Goal: Task Accomplishment & Management: Manage account settings

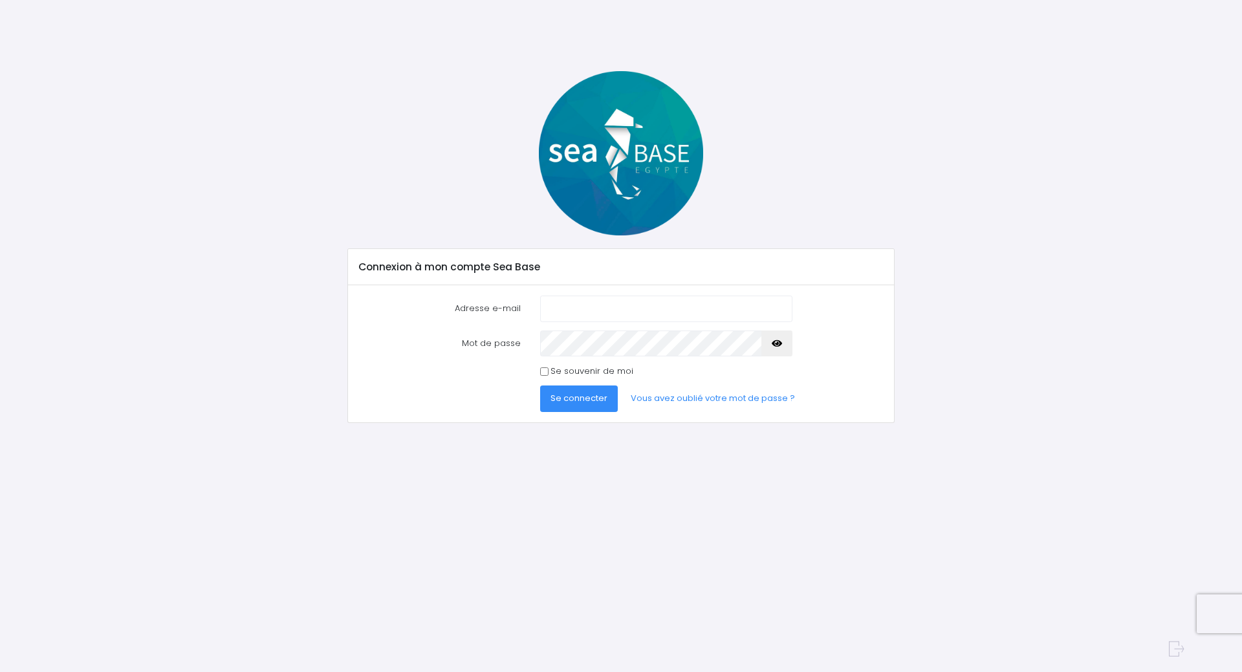
click at [560, 302] on input "Adresse e-mail" at bounding box center [666, 309] width 252 height 26
type input "menbgin.fabien@gmail.com"
click at [540, 386] on button "Se connecter" at bounding box center [579, 399] width 78 height 26
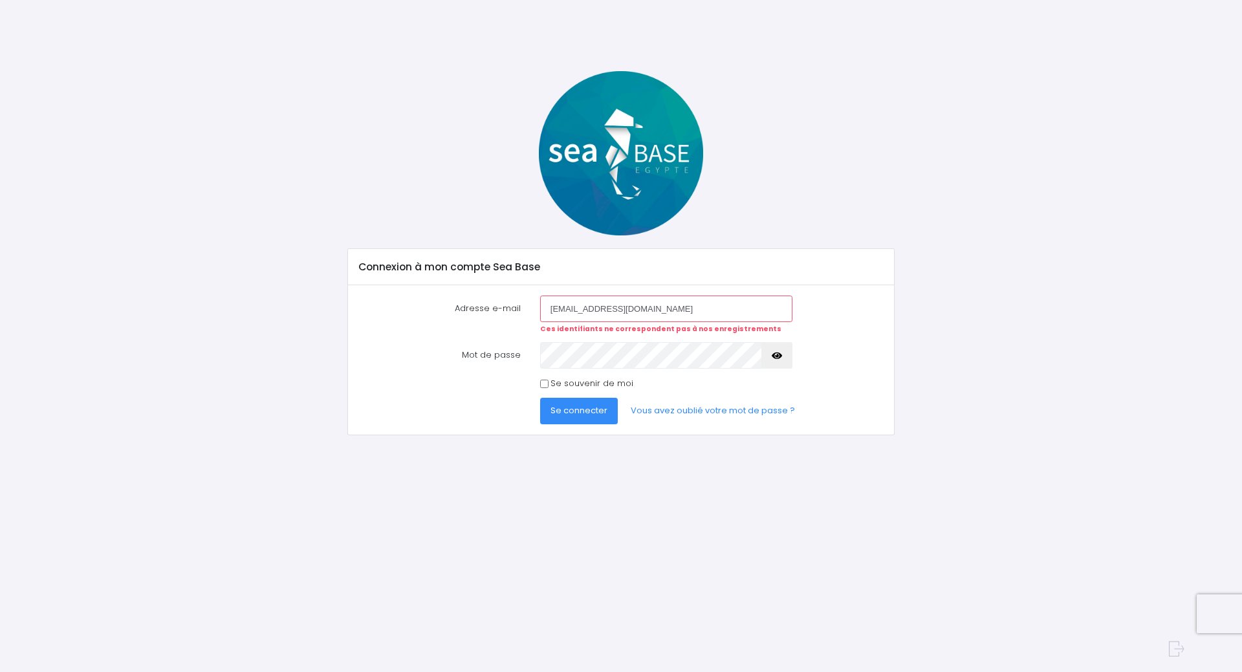
click at [567, 313] on input "menbgin.fabien@gmail.com" at bounding box center [666, 309] width 252 height 26
type input "mengin.fabien@gmail.com"
click at [540, 398] on button "Se connecter" at bounding box center [579, 411] width 78 height 26
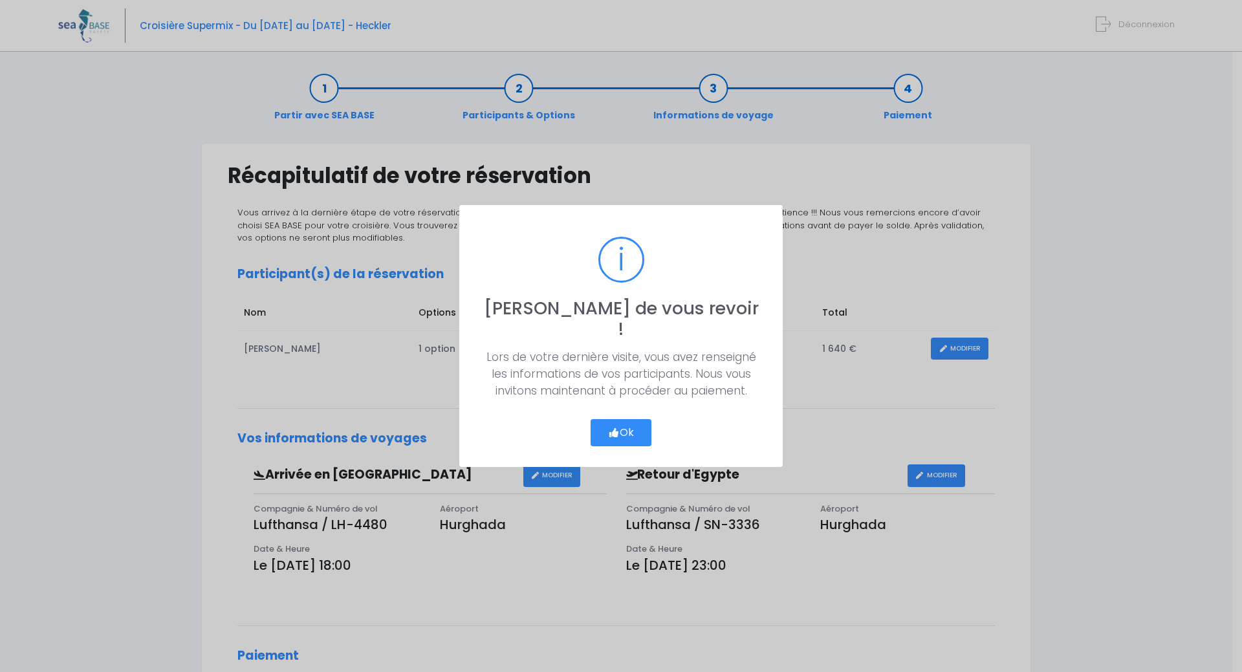
click at [617, 419] on button "Ok" at bounding box center [621, 432] width 61 height 27
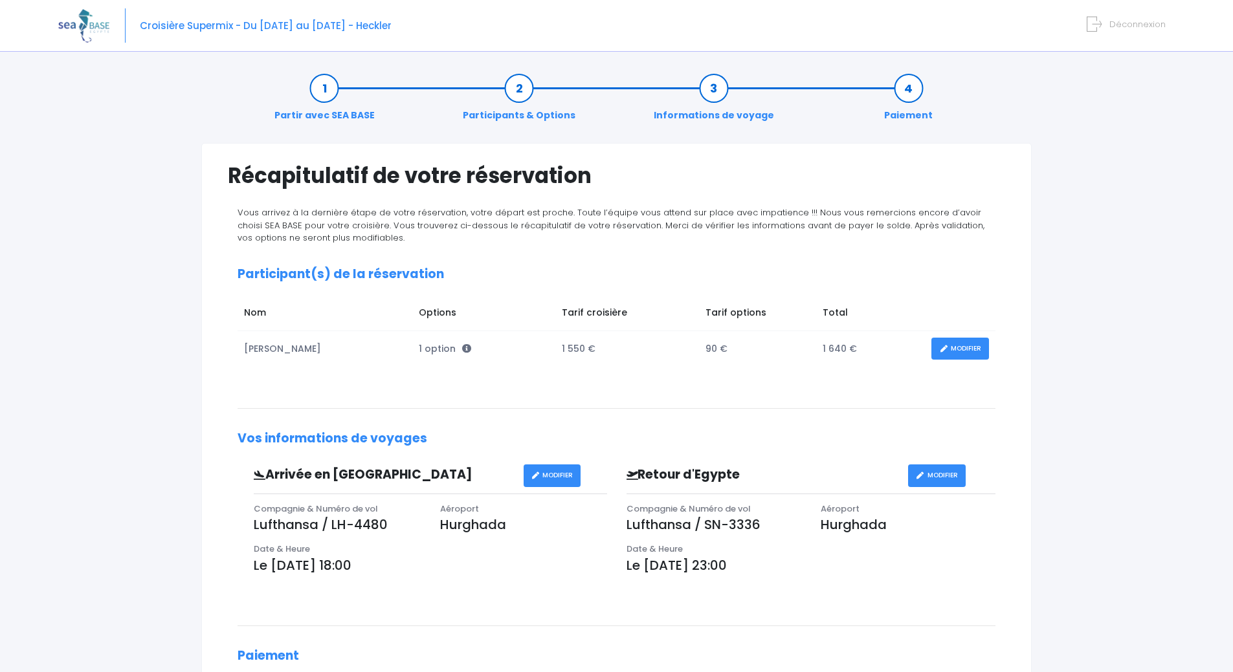
click at [968, 347] on link "MODIFIER" at bounding box center [960, 349] width 58 height 23
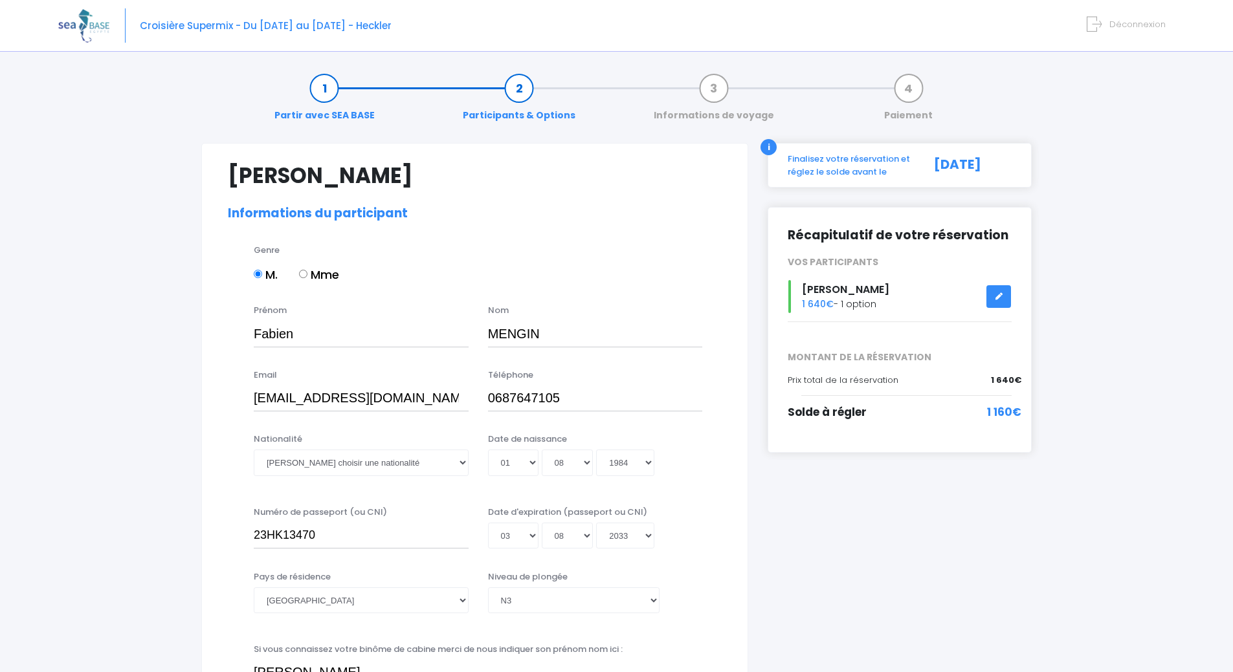
select select "N3"
select select "42/43"
select select "M"
select select "S"
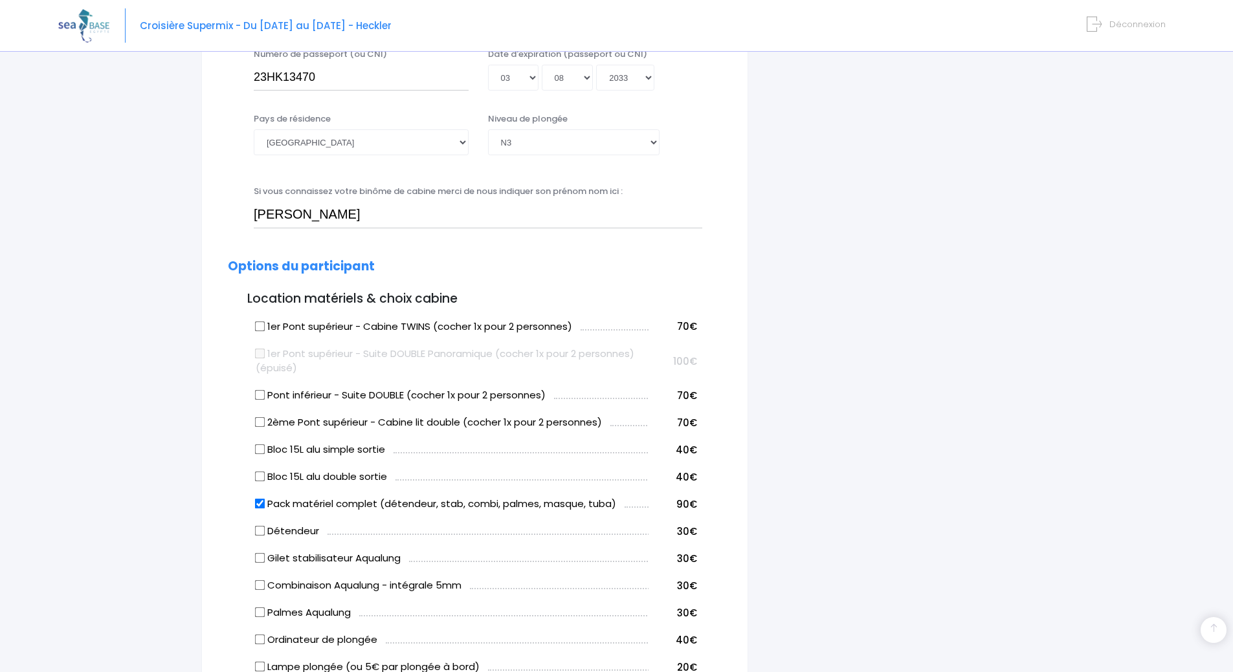
scroll to position [647, 0]
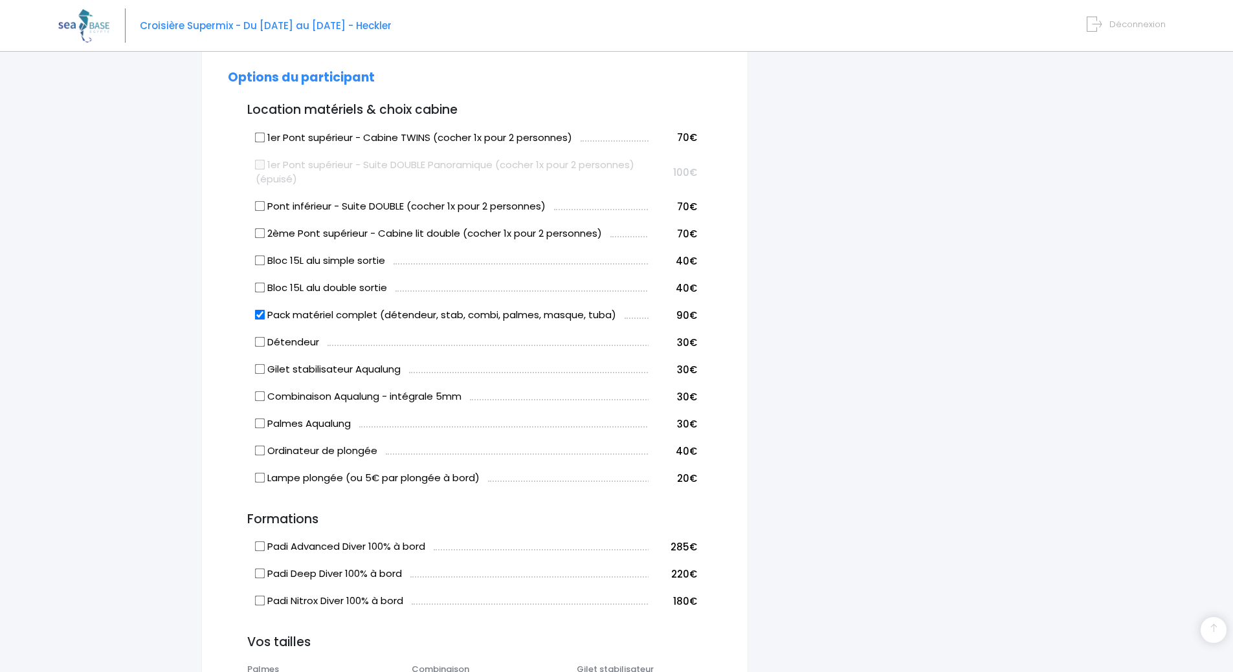
click at [260, 316] on input "Pack matériel complet (détendeur, stab, combi, palmes, masque, tuba)" at bounding box center [260, 315] width 10 height 10
checkbox input "false"
click at [260, 396] on input "Combinaison Aqualung - intégrale 5mm" at bounding box center [260, 396] width 10 height 10
checkbox input "true"
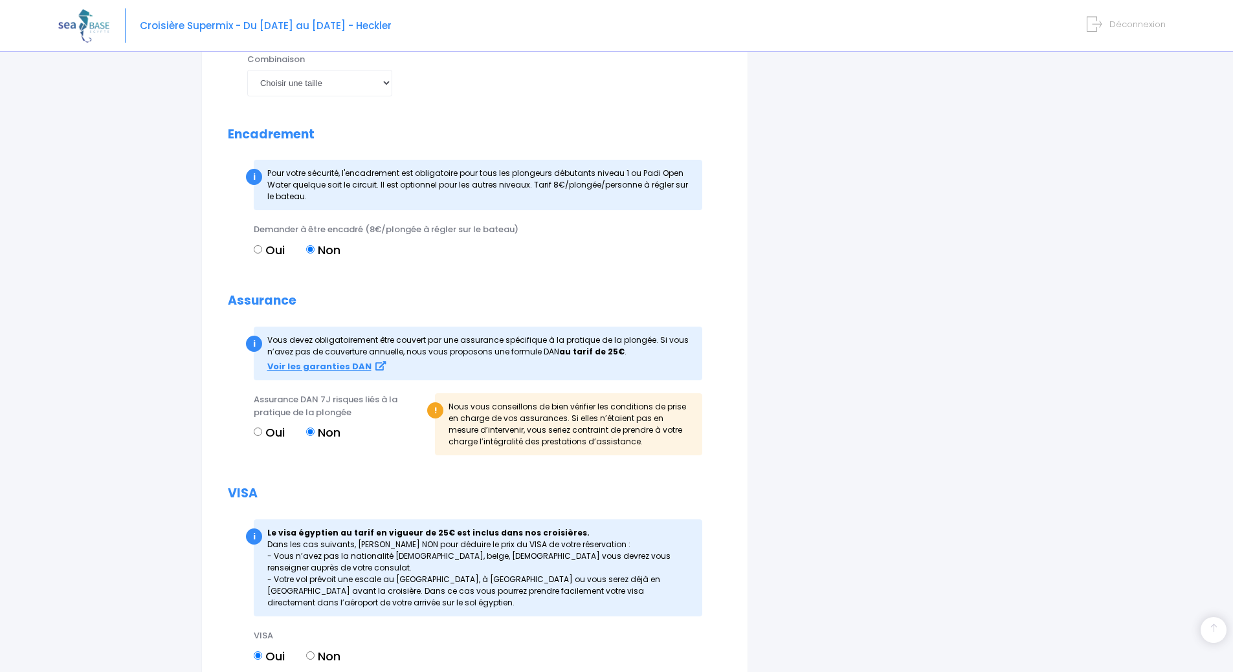
scroll to position [1359, 0]
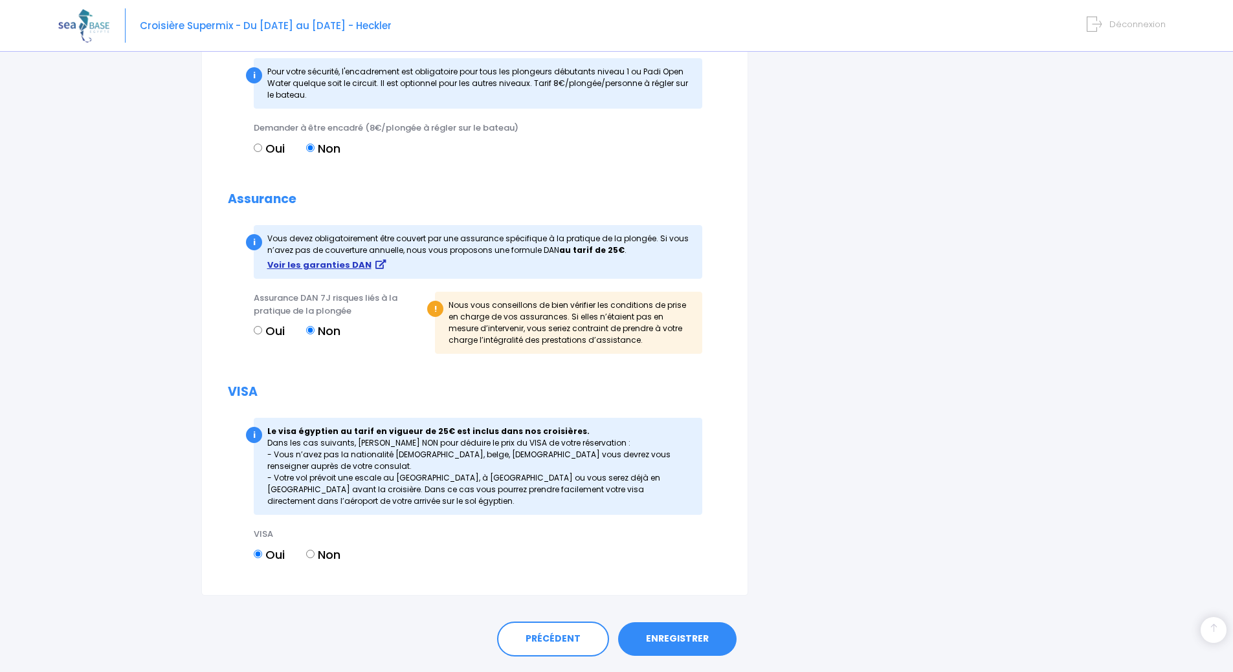
click at [335, 262] on strong "Voir les garanties DAN" at bounding box center [319, 265] width 104 height 12
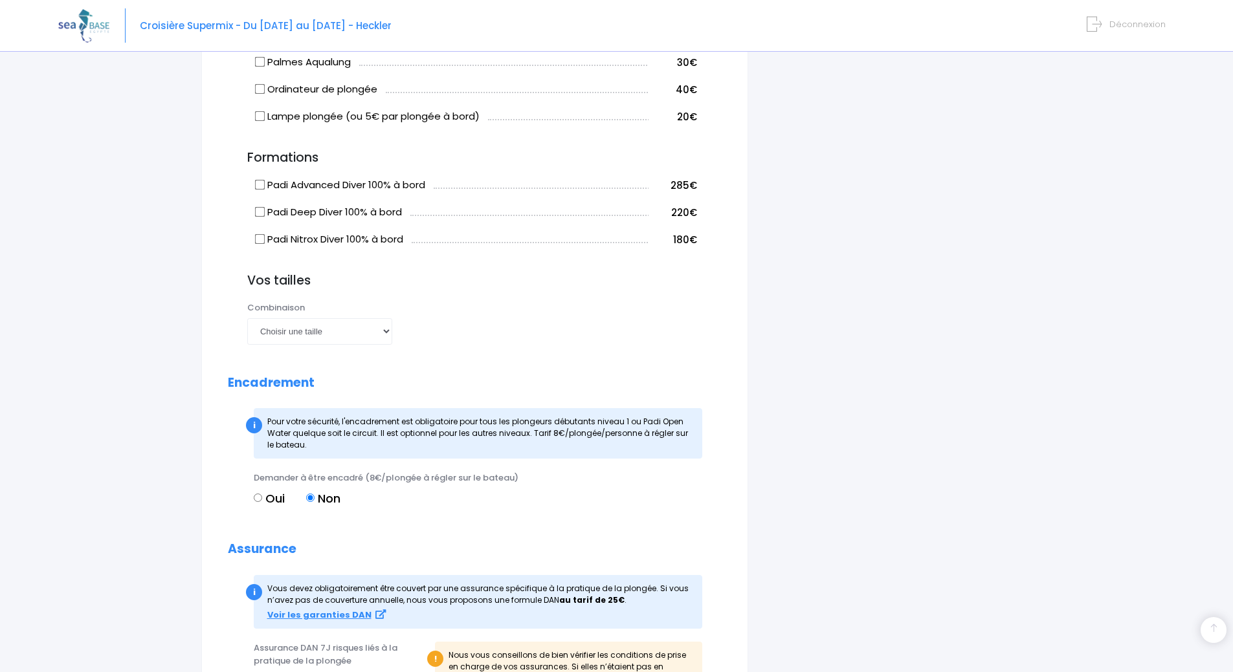
scroll to position [971, 0]
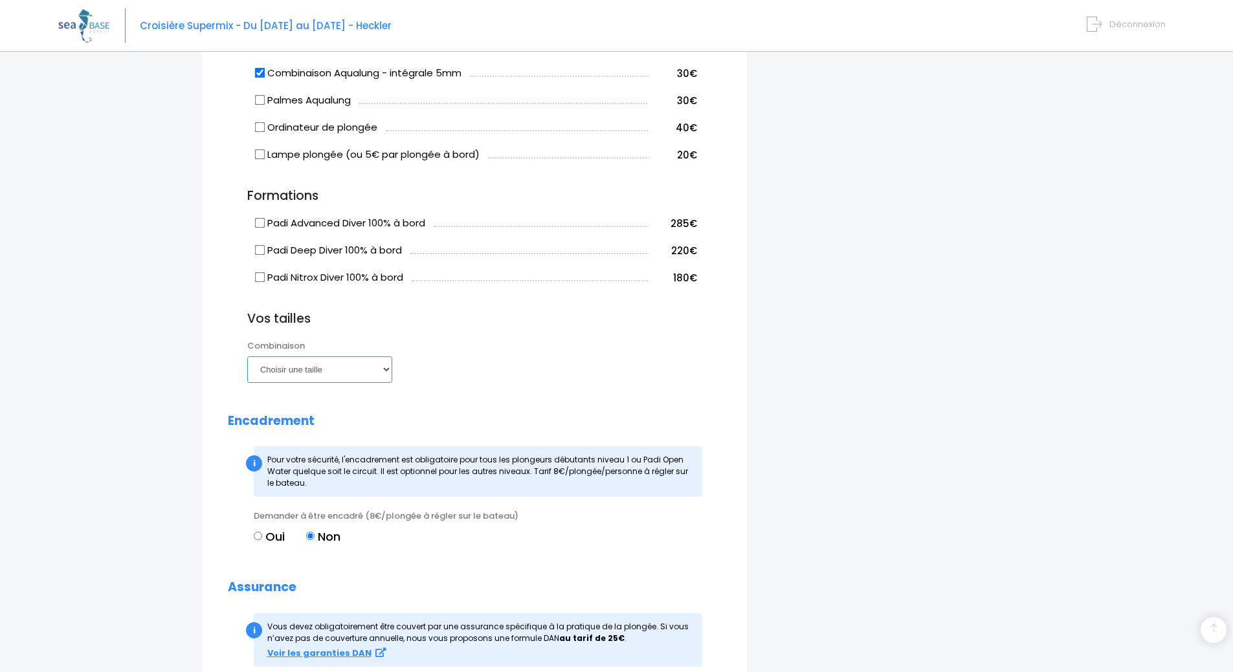
click at [325, 360] on select "Choisir une taille XS S M ML L XL XXL" at bounding box center [319, 370] width 145 height 26
select select "M"
click at [247, 357] on select "Choisir une taille XS S M ML L XL XXL" at bounding box center [319, 370] width 145 height 26
click at [518, 387] on div "Palmes Choisir une taille 36/37 38/39 40/41 42/43 44/45 46/47 Combinaison Chois…" at bounding box center [484, 365] width 494 height 51
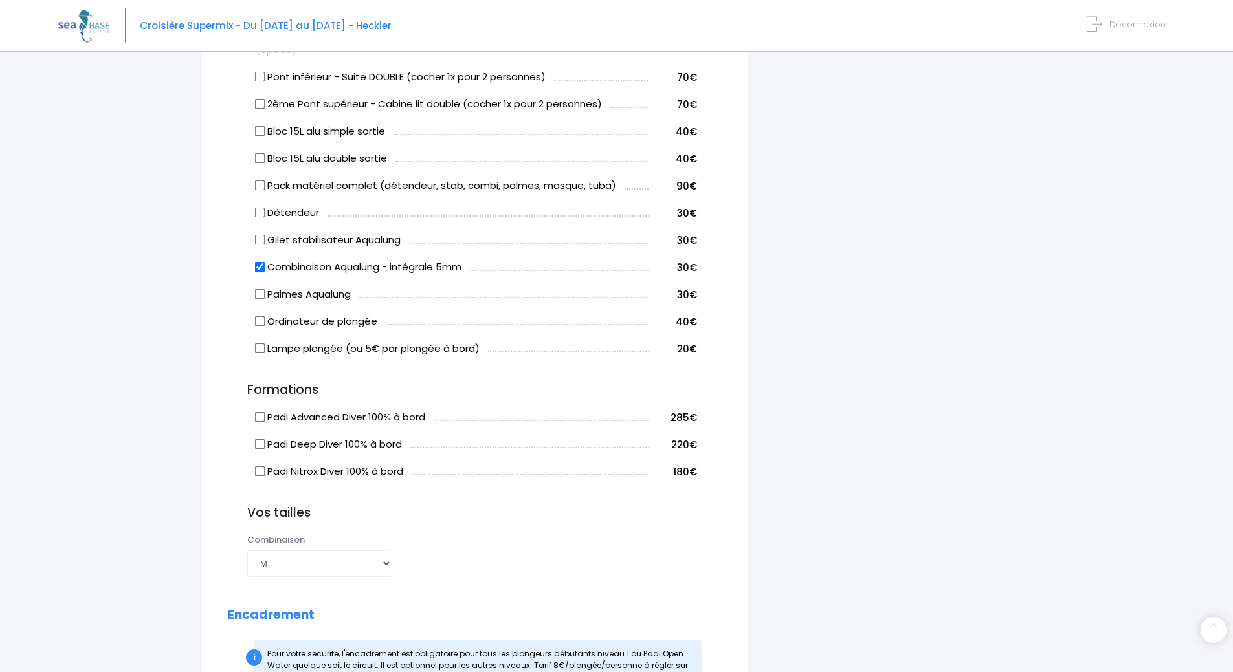
scroll to position [712, 0]
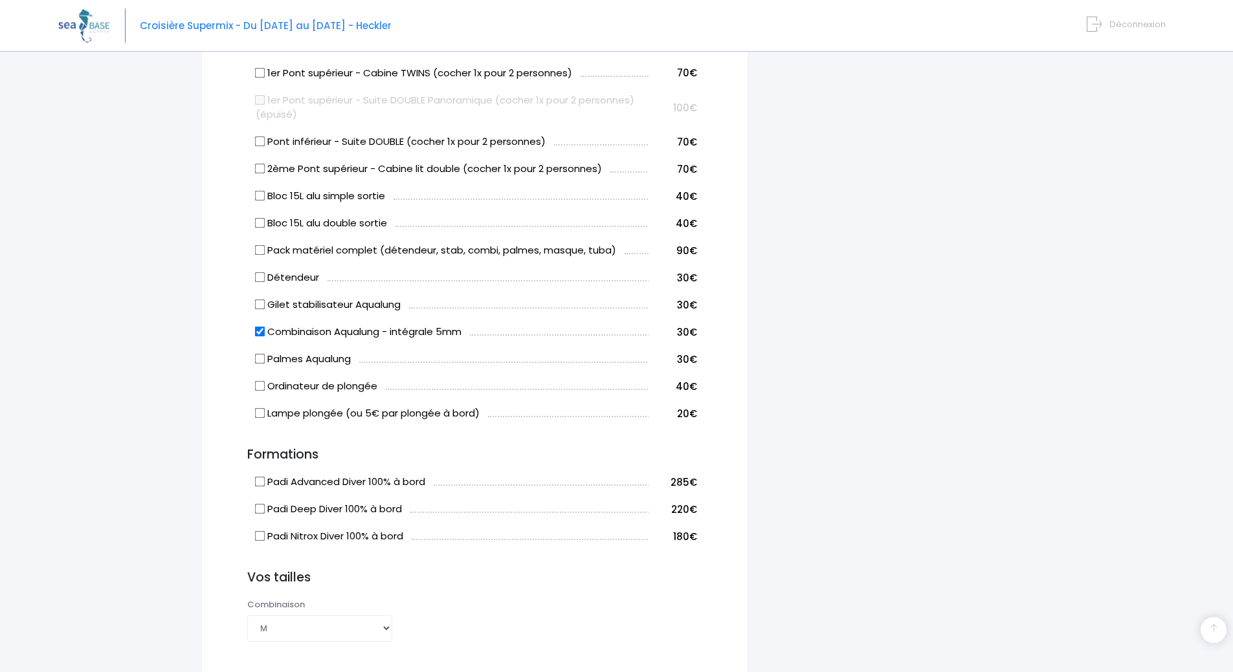
click at [188, 275] on div "Partir avec SEA BASE Participants & Options Informations de voyage Paiement [PE…" at bounding box center [616, 351] width 1116 height 2007
click at [161, 305] on div "Partir avec SEA BASE Participants & Options Informations de voyage Paiement [PE…" at bounding box center [616, 351] width 1116 height 2007
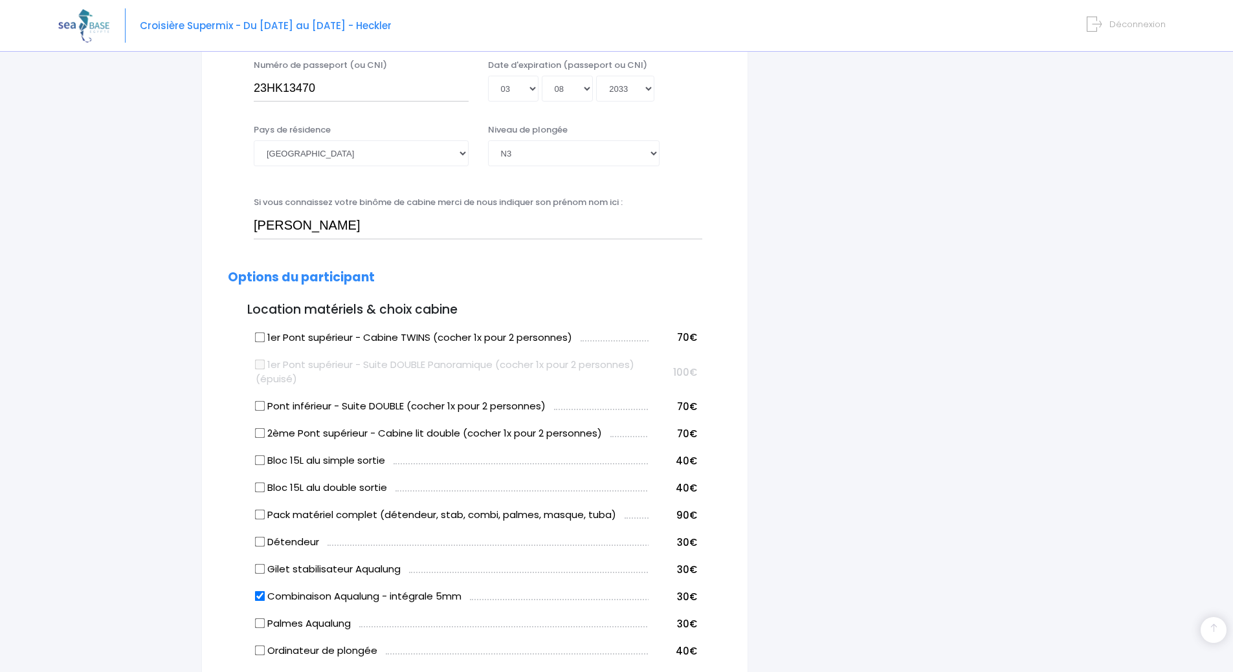
scroll to position [582, 0]
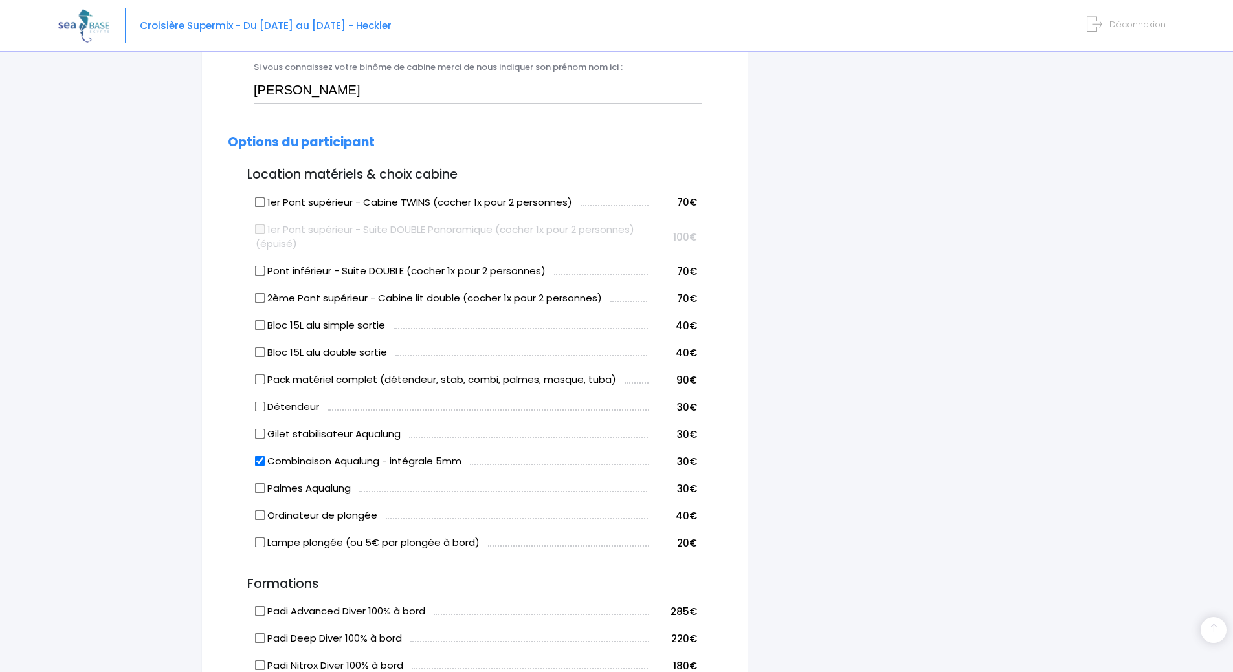
click at [802, 331] on div "i Finalisez votre réservation et réglez le solde avant le [DATE] Récapitulatif …" at bounding box center [899, 467] width 283 height 1812
click at [261, 324] on input "Bloc 15L alu simple sortie" at bounding box center [260, 325] width 10 height 10
checkbox input "true"
click at [786, 336] on div "i Finalisez votre réservation et réglez le solde avant le [DATE] Récapitulatif …" at bounding box center [899, 467] width 283 height 1812
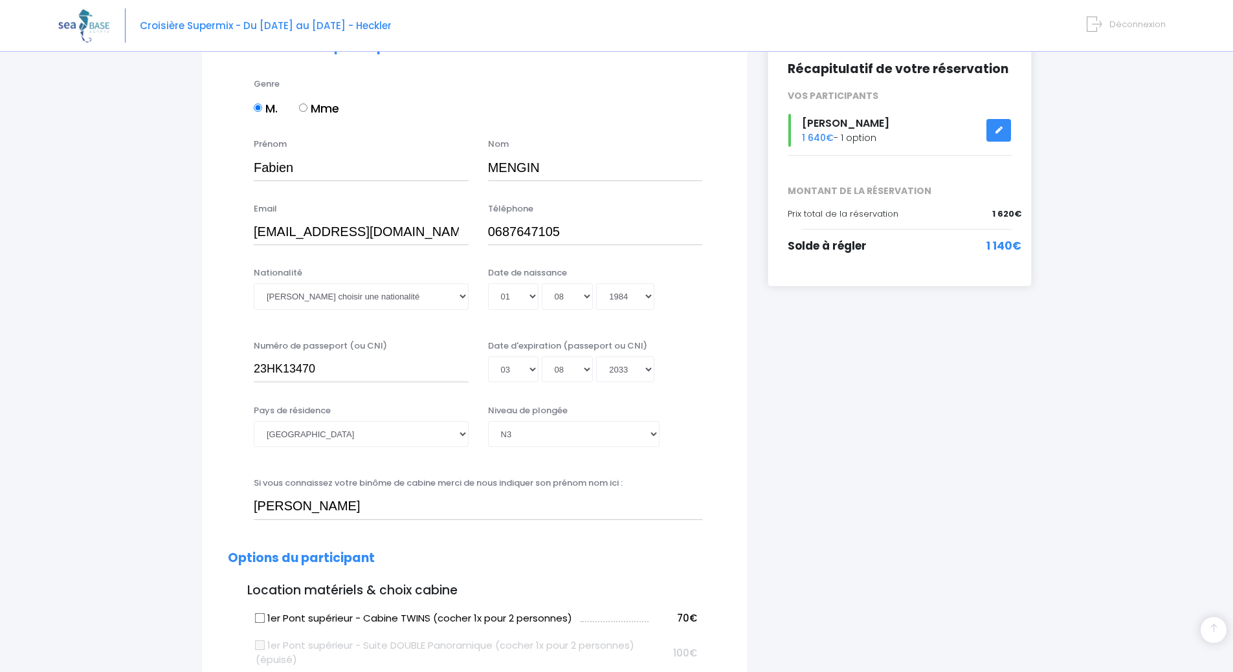
scroll to position [0, 0]
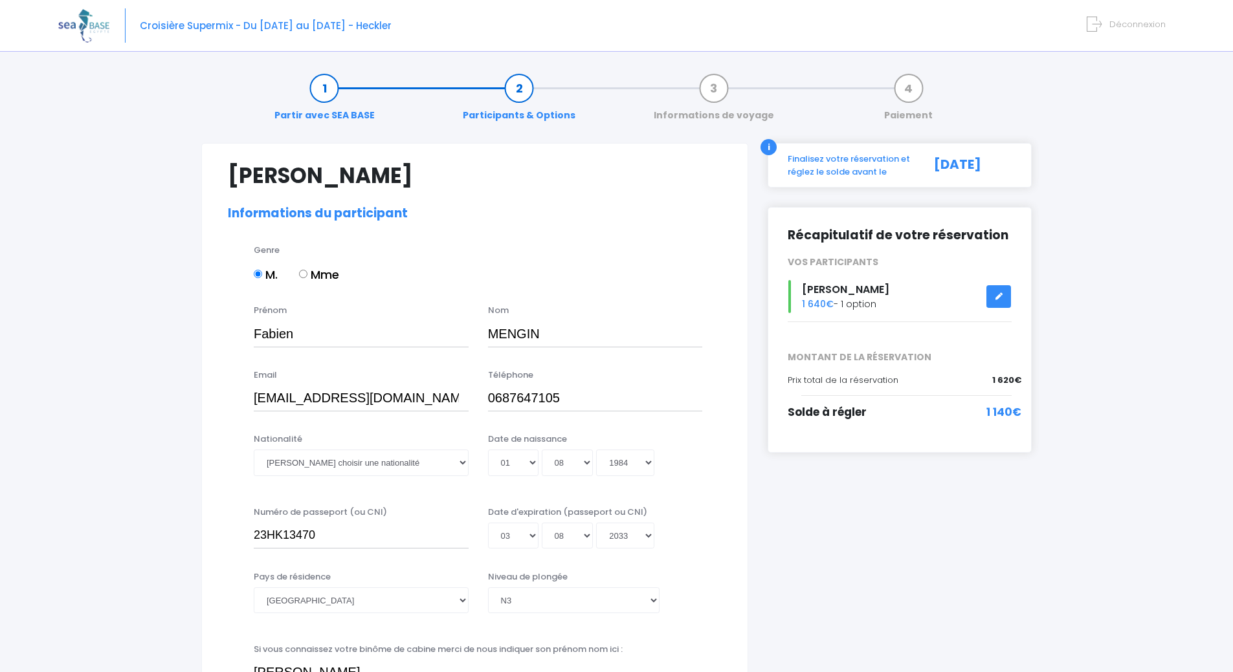
drag, startPoint x: 846, startPoint y: 484, endPoint x: 850, endPoint y: 229, distance: 255.0
click at [77, 14] on img at bounding box center [83, 25] width 51 height 33
click at [78, 21] on img at bounding box center [83, 25] width 51 height 33
drag, startPoint x: 803, startPoint y: 510, endPoint x: 811, endPoint y: 388, distance: 122.5
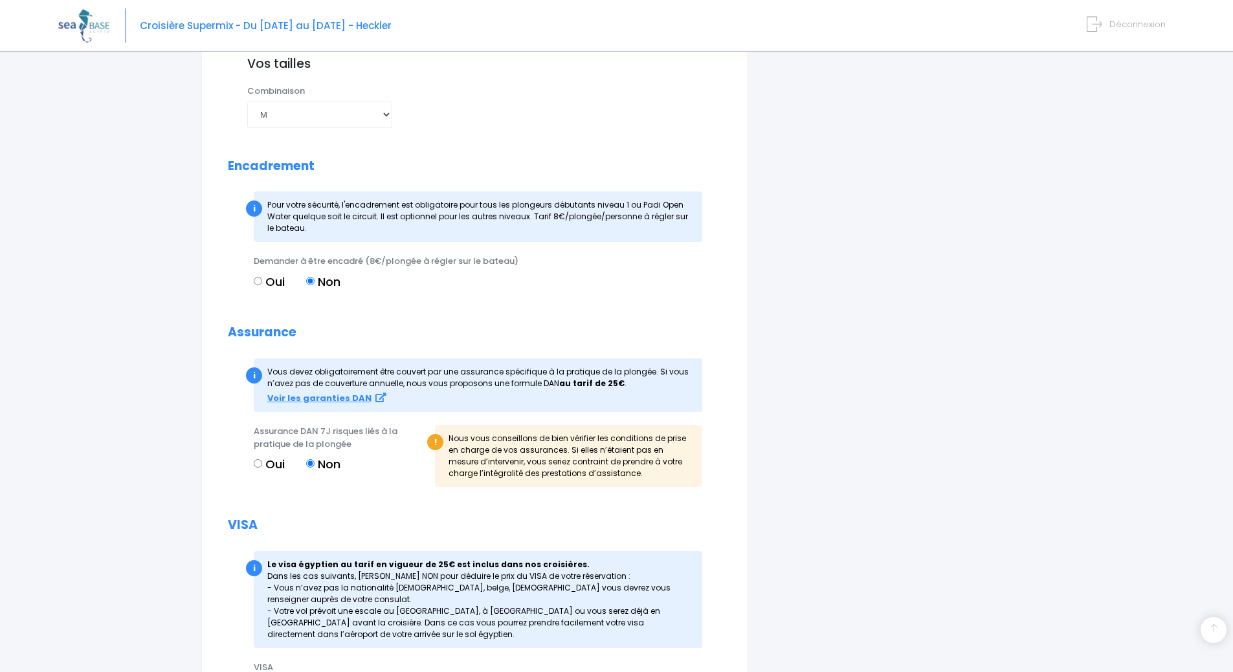
scroll to position [1395, 0]
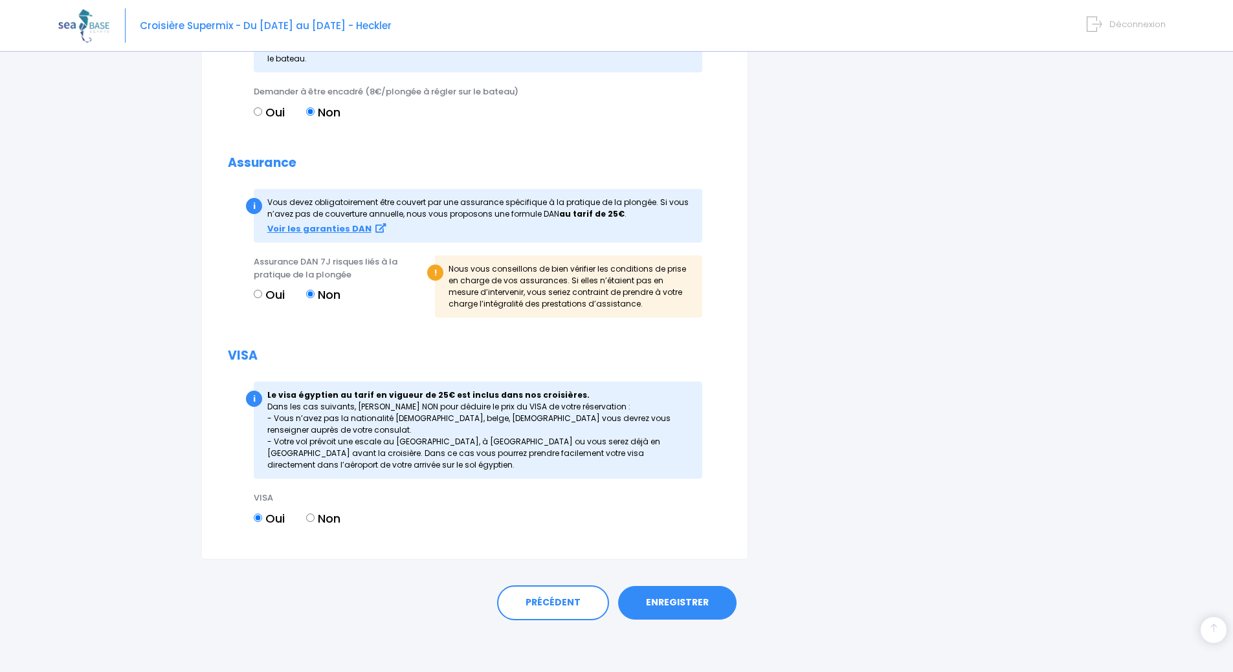
click at [691, 609] on link "ENREGISTRER" at bounding box center [677, 603] width 118 height 34
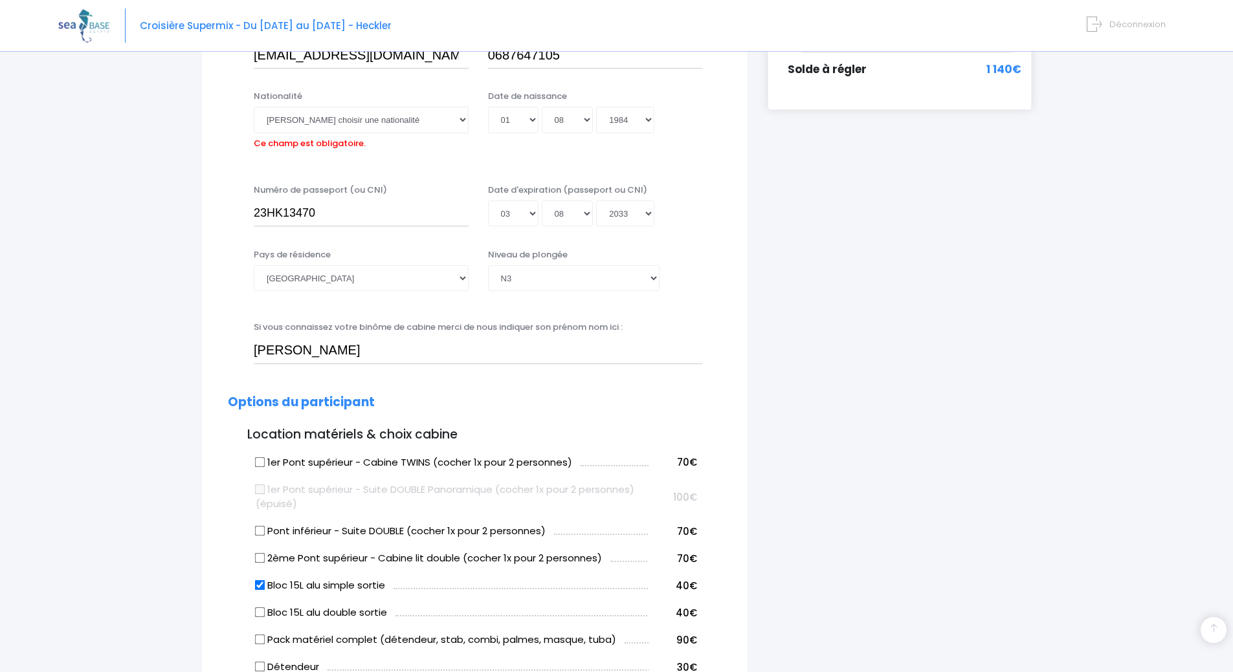
scroll to position [320, 0]
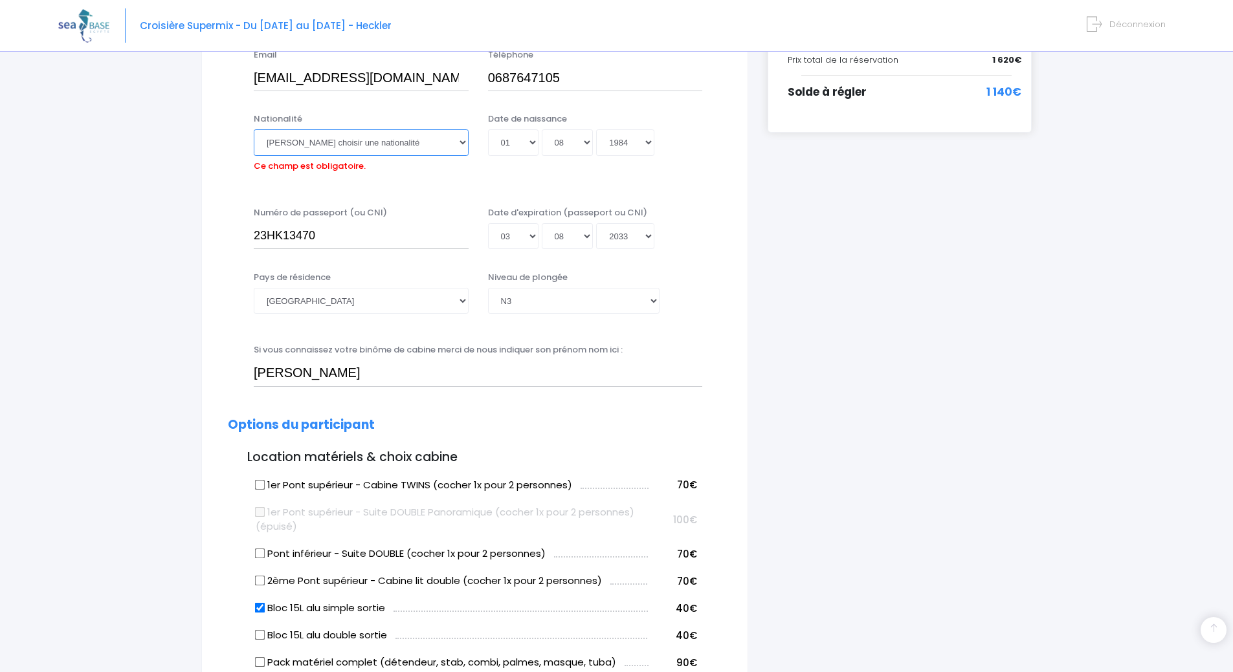
click at [405, 142] on select "Veuillez choisir une nationalité [DEMOGRAPHIC_DATA] Algerienne Allemande [GEOGR…" at bounding box center [361, 142] width 215 height 26
select select "Française"
click at [254, 129] on select "Veuillez choisir une nationalité [DEMOGRAPHIC_DATA] Algerienne Allemande [GEOGR…" at bounding box center [361, 142] width 215 height 26
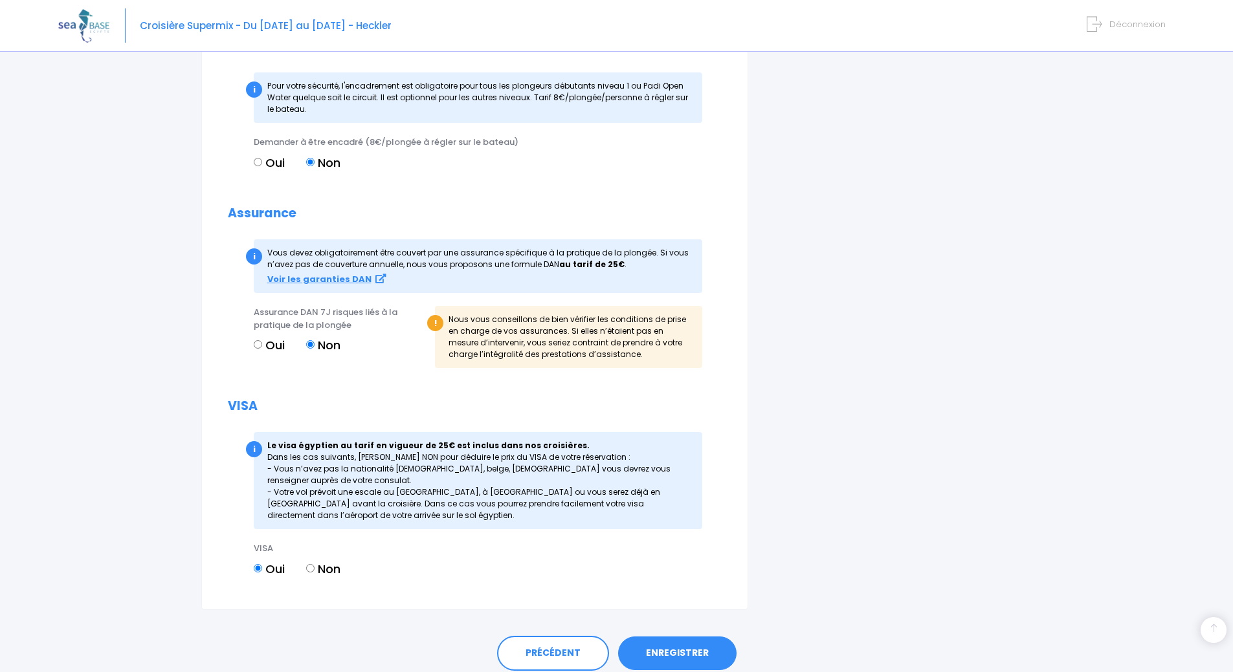
scroll to position [1395, 0]
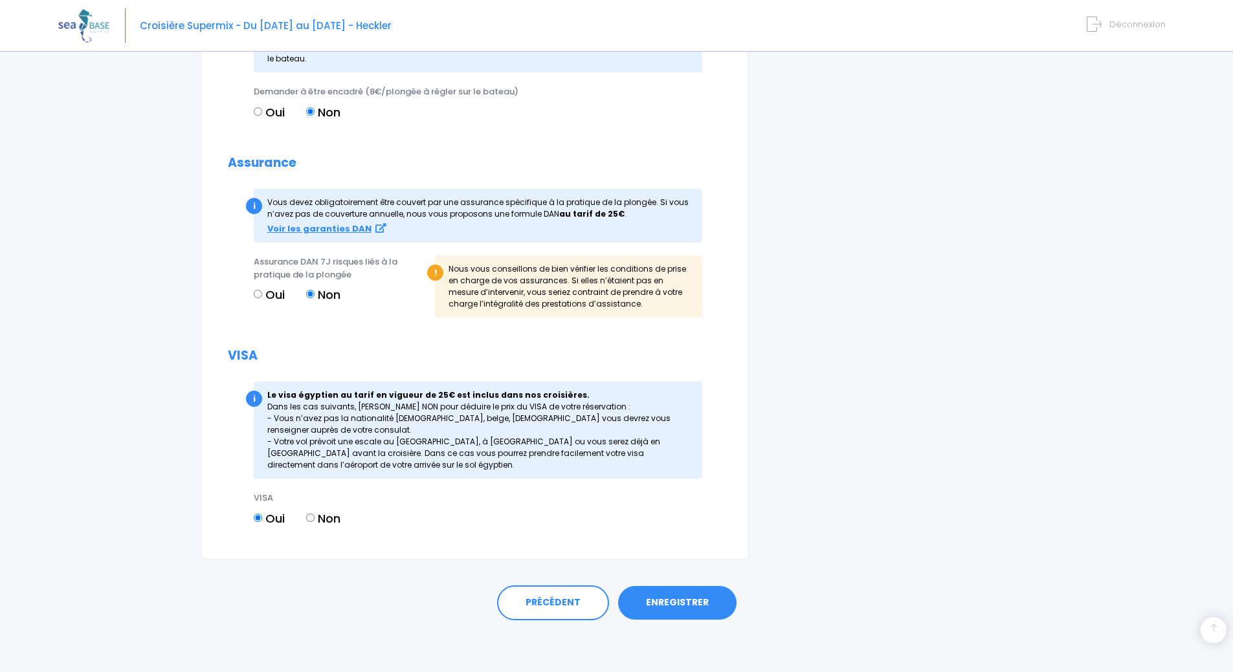
drag, startPoint x: 780, startPoint y: 221, endPoint x: 797, endPoint y: 482, distance: 261.3
click at [703, 610] on link "ENREGISTRER" at bounding box center [677, 603] width 118 height 34
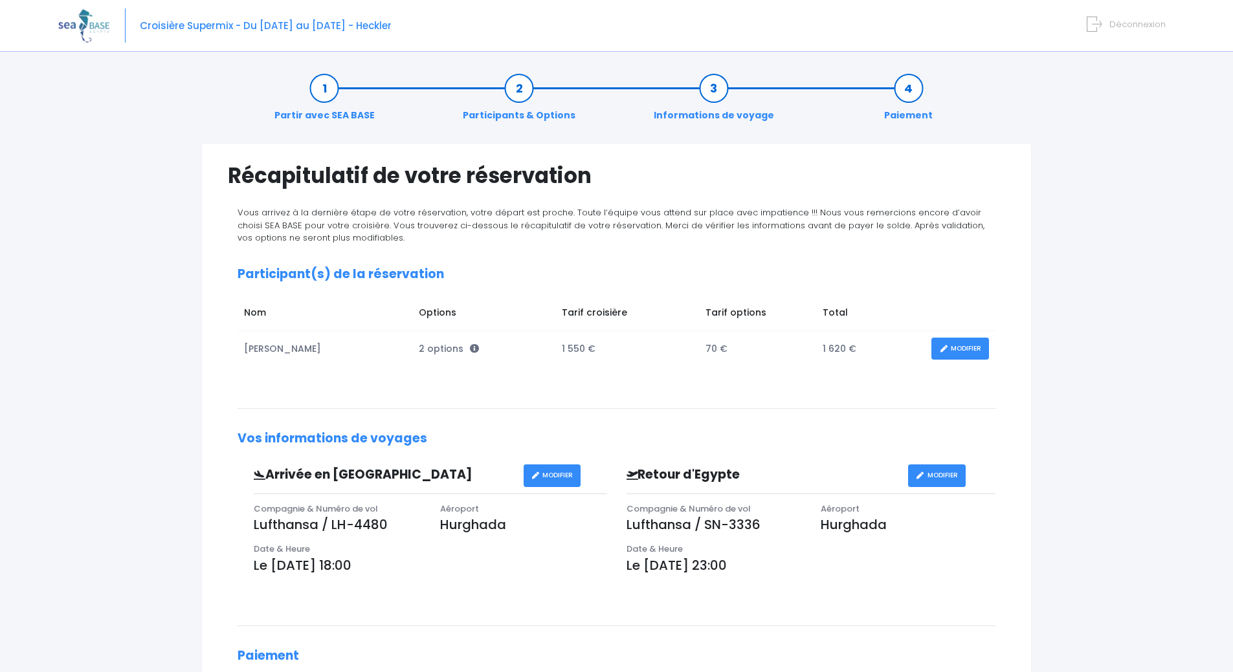
click at [1066, 363] on div "Partir avec SEA BASE Participants & Options Informations de voyage Paiement Réc…" at bounding box center [616, 485] width 1116 height 850
